Goal: Task Accomplishment & Management: Manage account settings

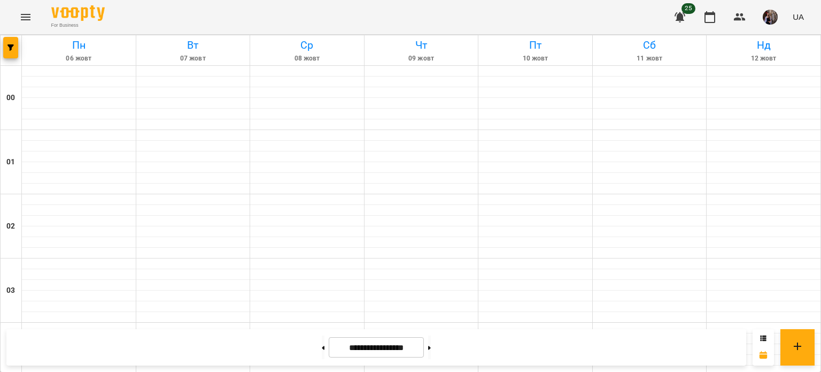
scroll to position [1007, 0]
click at [431, 351] on button at bounding box center [429, 347] width 3 height 24
type input "**********"
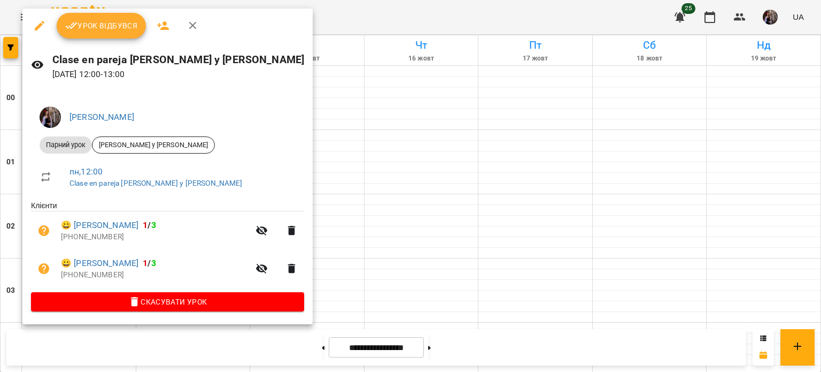
click at [114, 26] on span "Урок відбувся" at bounding box center [101, 25] width 73 height 13
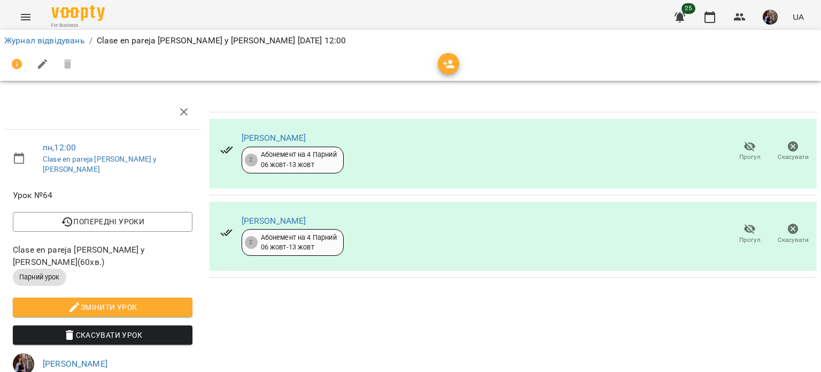
click at [454, 67] on icon "button" at bounding box center [449, 64] width 13 height 13
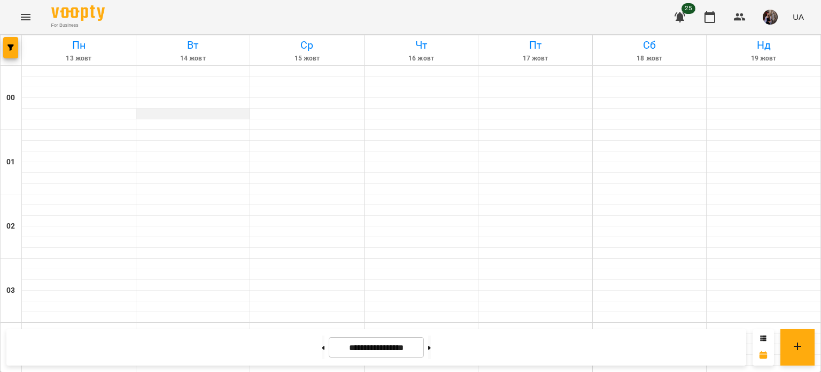
scroll to position [873, 0]
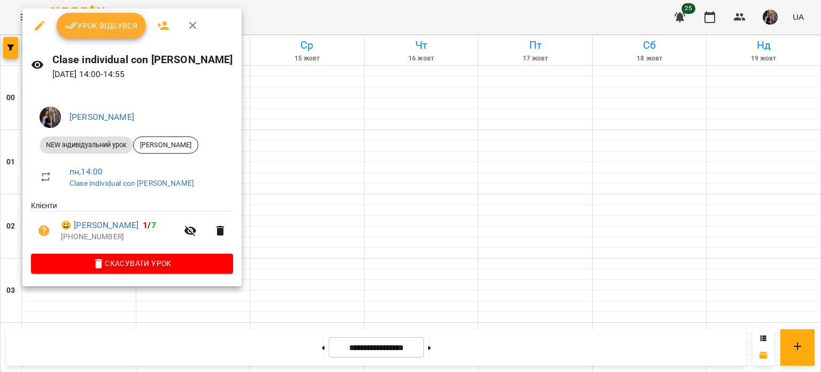
click at [126, 29] on span "Урок відбувся" at bounding box center [101, 25] width 73 height 13
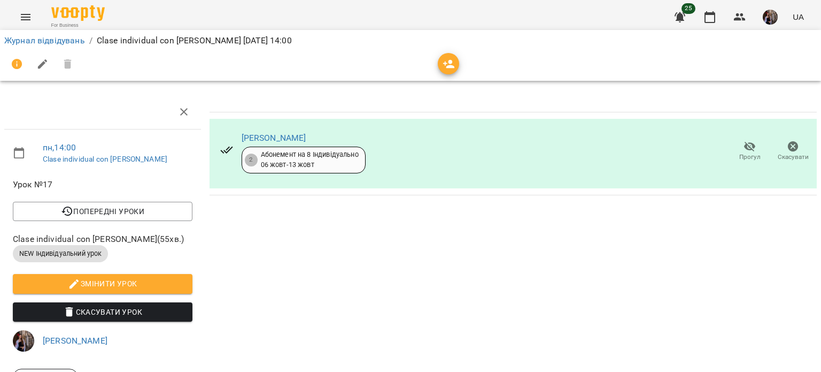
click at [448, 60] on icon "button" at bounding box center [449, 64] width 13 height 13
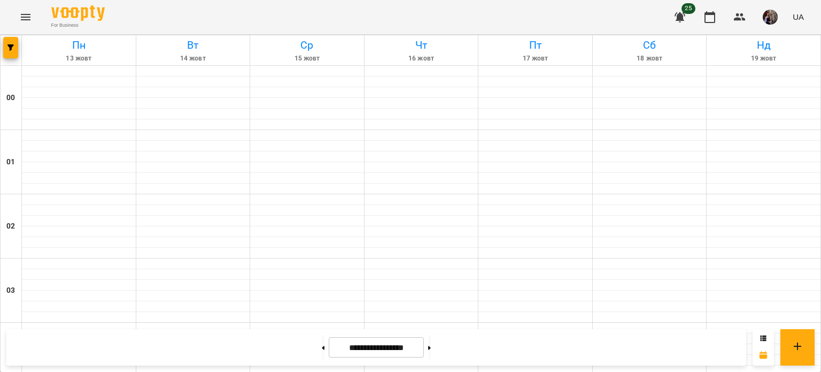
scroll to position [700, 0]
